Goal: Information Seeking & Learning: Learn about a topic

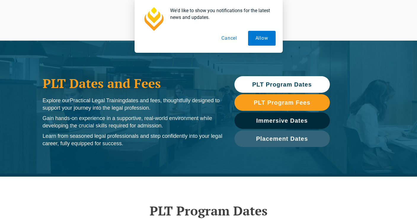
click at [305, 85] on span "PLT Program Dates" at bounding box center [282, 85] width 60 height 6
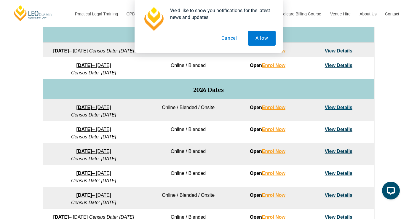
scroll to position [314, 0]
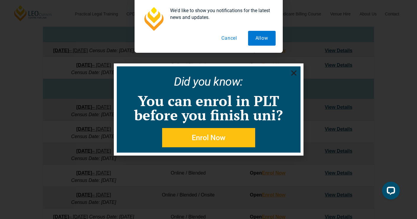
click at [295, 74] on use "Close" at bounding box center [293, 73] width 5 height 5
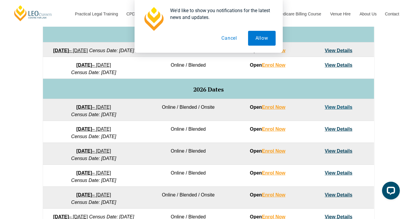
click at [339, 110] on link "View Details" at bounding box center [339, 107] width 28 height 5
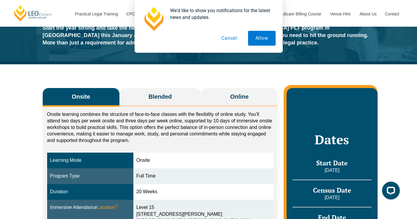
scroll to position [44, 0]
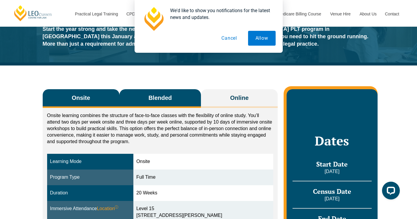
click at [188, 106] on button "Blended" at bounding box center [161, 98] width 82 height 19
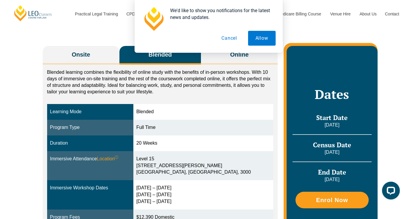
scroll to position [79, 0]
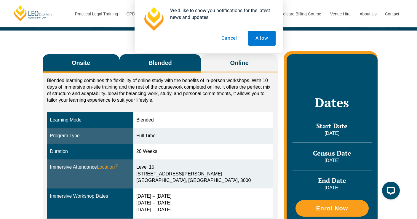
click at [92, 67] on button "Onsite" at bounding box center [81, 63] width 77 height 19
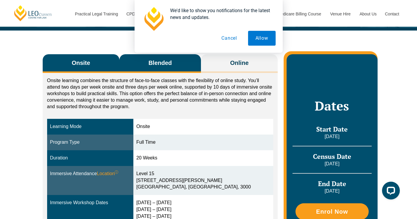
click at [128, 66] on button "Blended" at bounding box center [161, 63] width 82 height 19
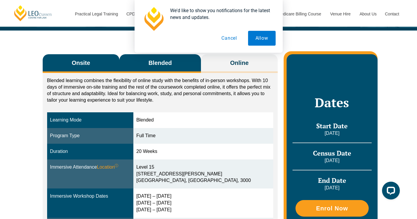
click at [90, 65] on button "Onsite" at bounding box center [81, 63] width 77 height 19
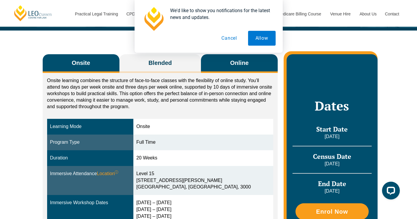
click at [227, 67] on button "Online" at bounding box center [239, 63] width 77 height 19
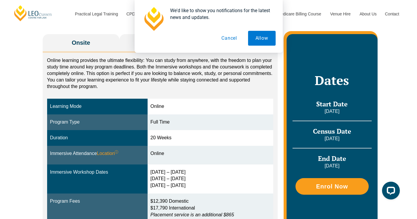
scroll to position [99, 0]
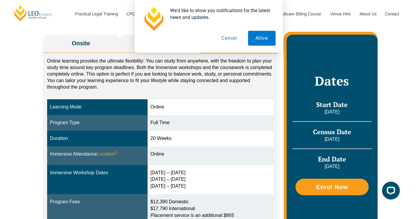
click at [235, 39] on button "Cancel" at bounding box center [229, 38] width 31 height 15
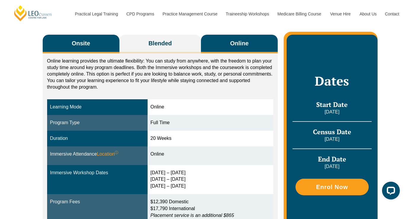
click at [96, 42] on button "Onsite" at bounding box center [81, 44] width 77 height 19
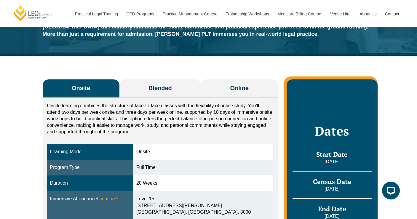
scroll to position [85, 0]
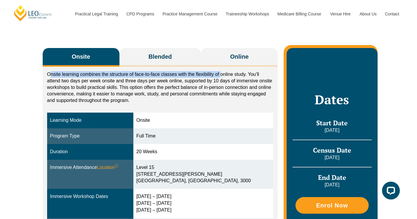
drag, startPoint x: 51, startPoint y: 75, endPoint x: 222, endPoint y: 74, distance: 170.6
click at [222, 74] on p "Onsite learning combines the structure of face-to-face classes with the flexibi…" at bounding box center [160, 87] width 227 height 33
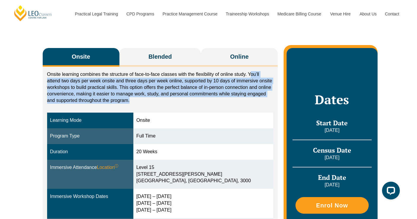
drag, startPoint x: 250, startPoint y: 74, endPoint x: 248, endPoint y: 101, distance: 26.5
click at [248, 100] on p "Onsite learning combines the structure of face-to-face classes with the flexibi…" at bounding box center [160, 87] width 227 height 33
click at [248, 101] on p "Onsite learning combines the structure of face-to-face classes with the flexibi…" at bounding box center [160, 87] width 227 height 33
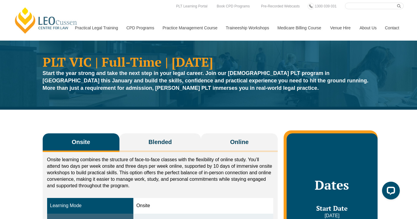
scroll to position [0, 0]
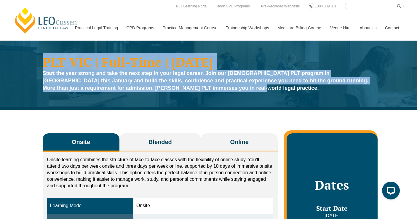
drag, startPoint x: 199, startPoint y: 90, endPoint x: 35, endPoint y: 53, distance: 167.8
click at [35, 53] on div "PLT VIC | Full-Time | [DATE] Start the year strong and take the next step in yo…" at bounding box center [208, 75] width 417 height 69
drag, startPoint x: 45, startPoint y: 60, endPoint x: 223, endPoint y: 100, distance: 183.1
click at [223, 100] on div "PLT VIC | Full-Time | [DATE] Start the year strong and take the next step in yo…" at bounding box center [208, 75] width 417 height 69
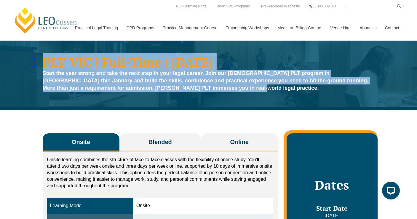
click at [224, 100] on div "PLT VIC | Full-Time | [DATE] Start the year strong and take the next step in yo…" at bounding box center [208, 75] width 417 height 69
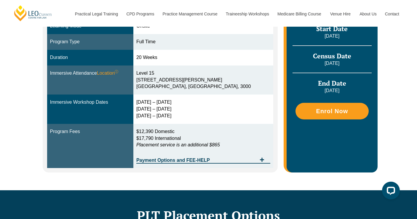
scroll to position [180, 0]
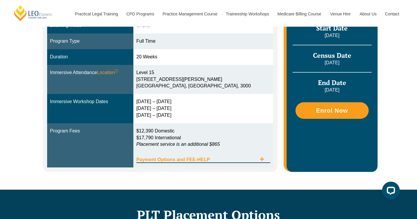
click at [250, 158] on span "Payment Options and FEE-HELP" at bounding box center [196, 160] width 120 height 5
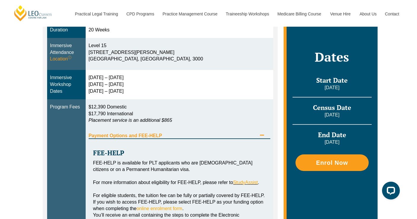
scroll to position [210, 0]
